Goal: Find specific page/section: Find specific page/section

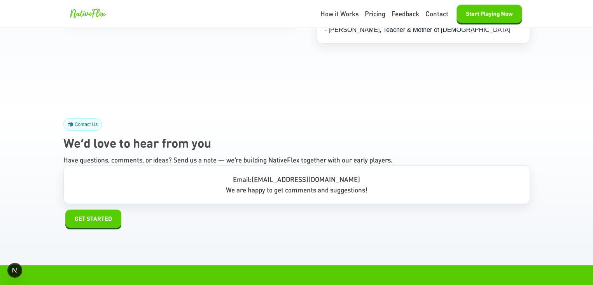
scroll to position [7185, 0]
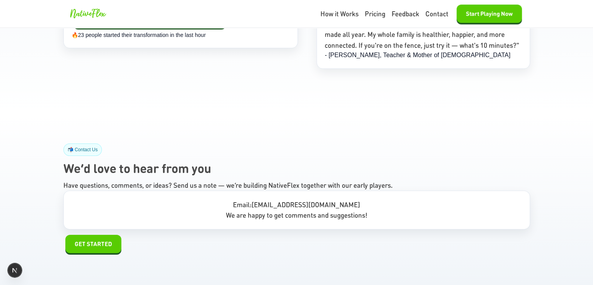
click at [275, 159] on h2 "We’d love to hear from you" at bounding box center [296, 168] width 467 height 19
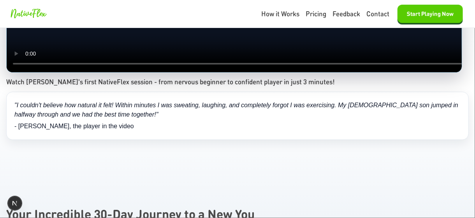
scroll to position [1487, 0]
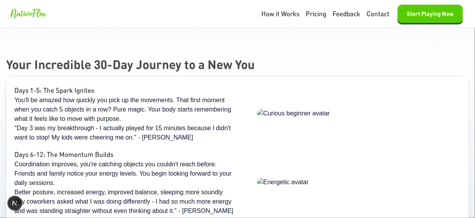
scroll to position [1634, 0]
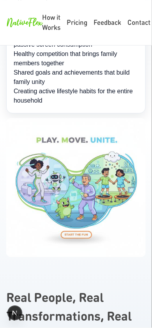
scroll to position [3773, 0]
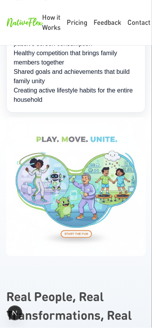
click at [108, 168] on img at bounding box center [75, 186] width 139 height 139
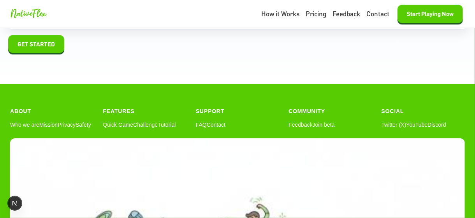
scroll to position [7132, 0]
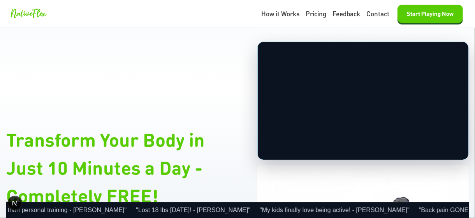
scroll to position [0, 0]
